Goal: Check status: Check status

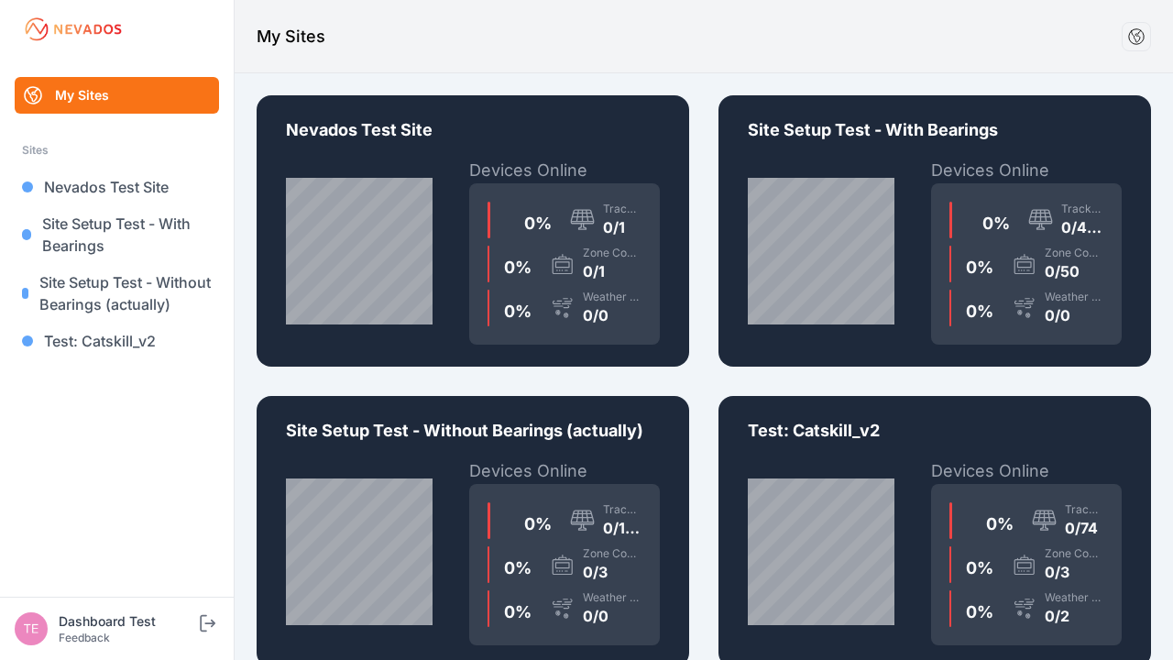
click at [473, 231] on div "0 % Trackers 0/1 0 % Zone Controllers 0/1 0 % Weather Sensors 0/0" at bounding box center [564, 263] width 191 height 161
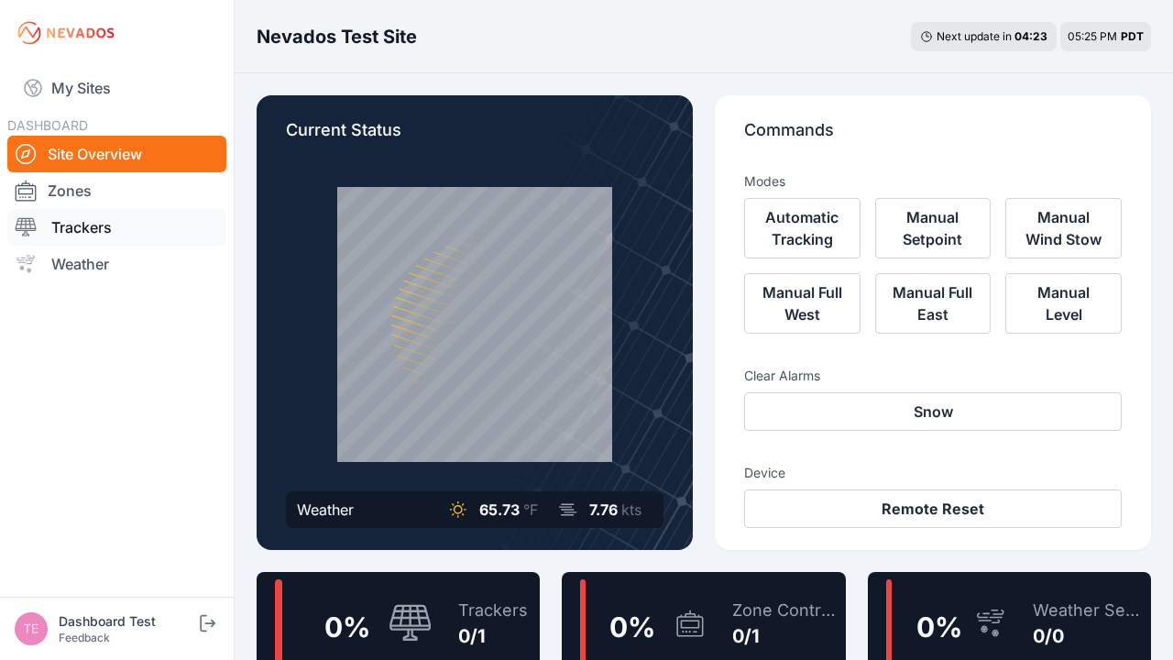
click at [116, 227] on link "Trackers" at bounding box center [116, 227] width 219 height 37
